Goal: Use online tool/utility: Use online tool/utility

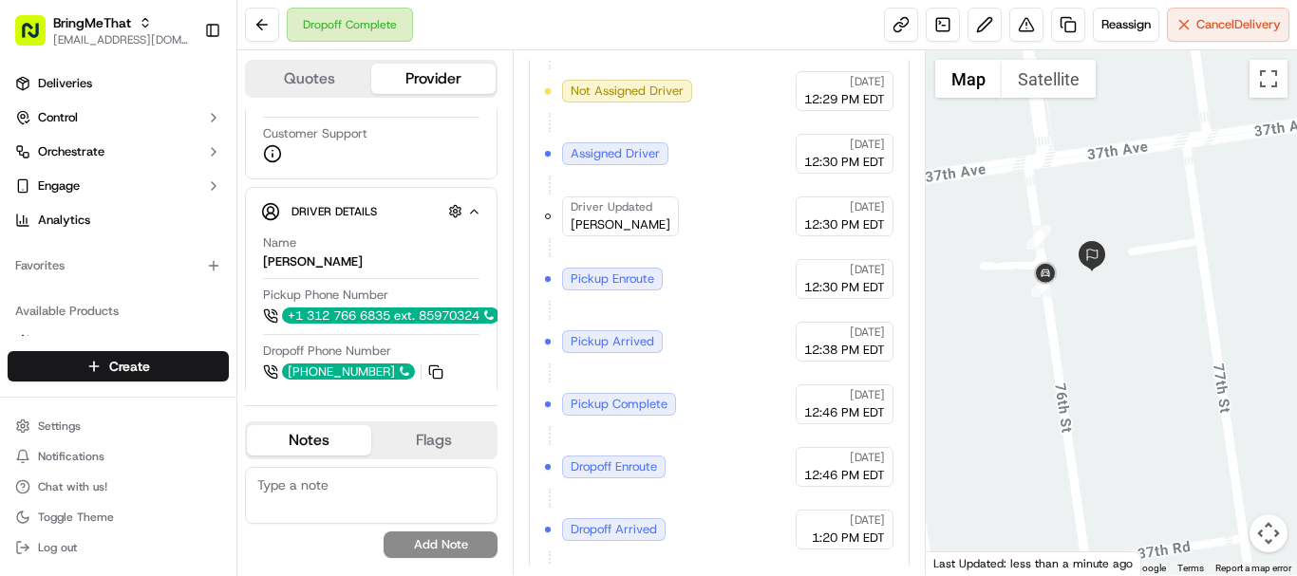
scroll to position [990, 0]
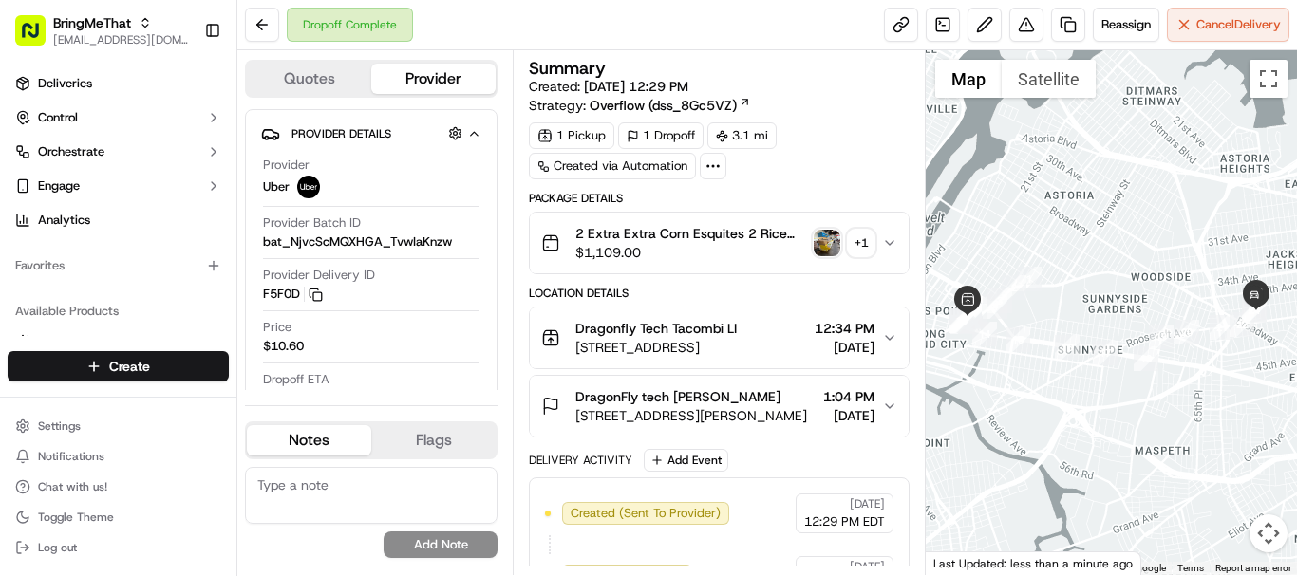
click at [869, 247] on div "+ 1" at bounding box center [861, 243] width 27 height 27
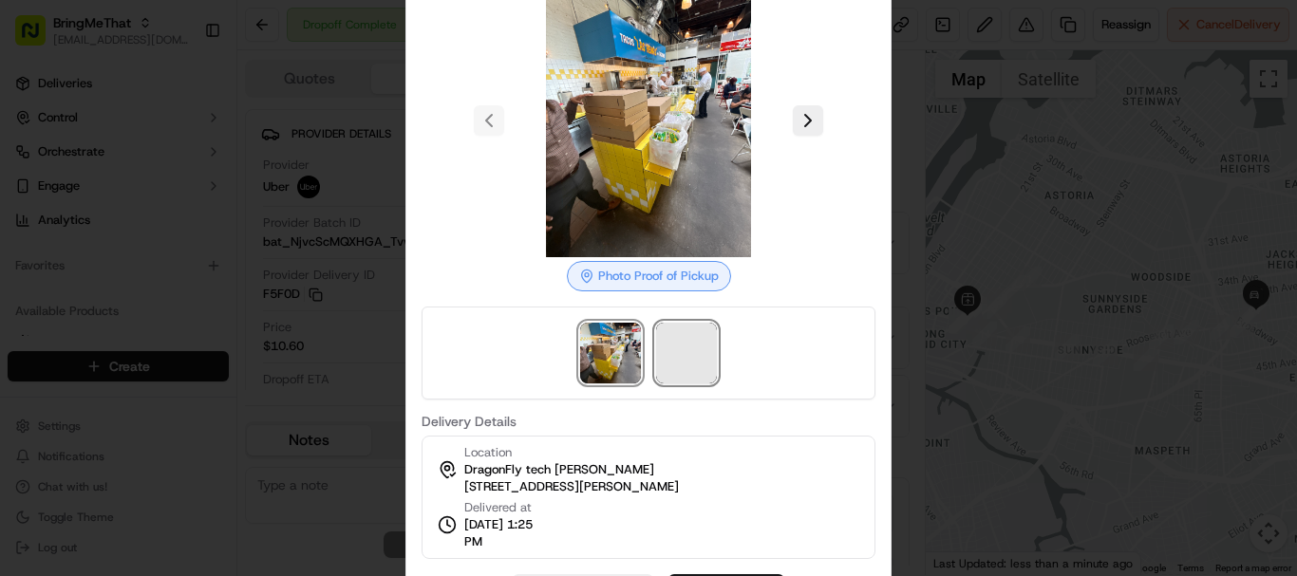
click at [709, 355] on span at bounding box center [686, 353] width 61 height 61
